Goal: Task Accomplishment & Management: Use online tool/utility

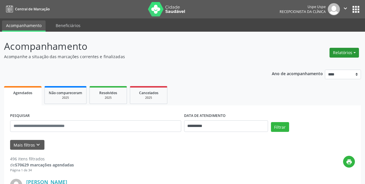
click at [348, 52] on button "Relatórios" at bounding box center [343, 53] width 29 height 10
click at [316, 65] on link "Agendamentos" at bounding box center [328, 65] width 62 height 8
select select "*"
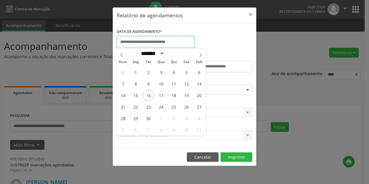
click at [148, 43] on input "text" at bounding box center [156, 42] width 78 height 12
click at [161, 94] on span "17" at bounding box center [160, 95] width 11 height 11
type input "**********"
click at [161, 94] on span "17" at bounding box center [160, 95] width 11 height 11
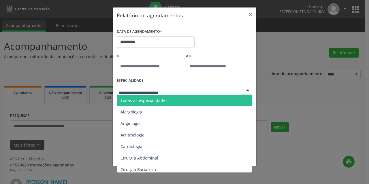
click at [142, 102] on span "Todas as especialidades" at bounding box center [143, 100] width 47 height 5
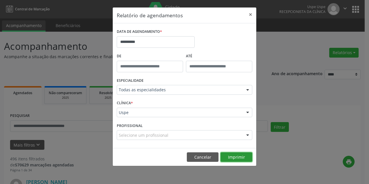
click at [242, 156] on button "Imprimir" at bounding box center [236, 157] width 32 height 10
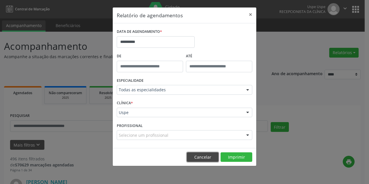
click at [207, 153] on button "Cancelar" at bounding box center [203, 157] width 32 height 10
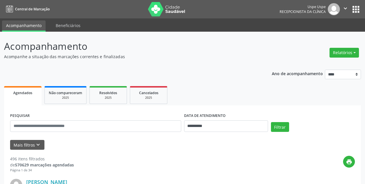
drag, startPoint x: 245, startPoint y: 5, endPoint x: 258, endPoint y: 52, distance: 49.2
click at [258, 52] on header "Acompanhamento Acompanhe a situação das marcações correntes e finalizadas Relat…" at bounding box center [182, 49] width 357 height 20
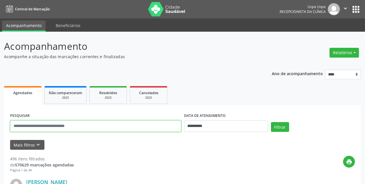
click at [157, 129] on input "text" at bounding box center [95, 126] width 171 height 12
type input "**********"
click at [271, 122] on button "Filtrar" at bounding box center [280, 127] width 18 height 10
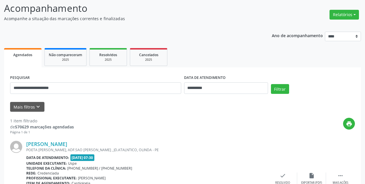
scroll to position [87, 0]
